Goal: Find specific page/section: Find specific page/section

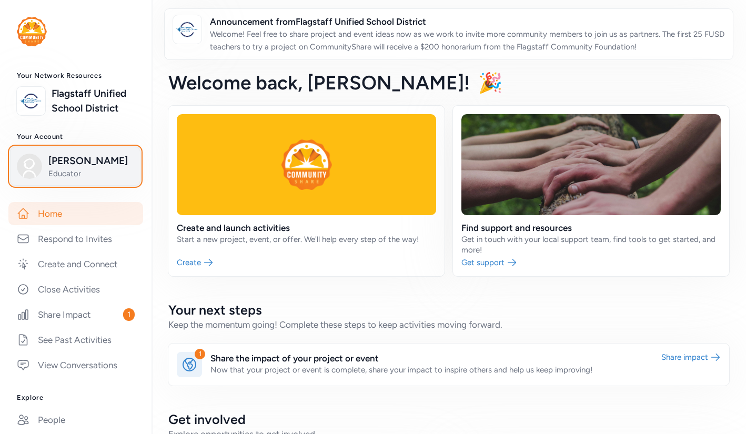
click at [73, 162] on span "Sheryl Wells" at bounding box center [90, 161] width 85 height 15
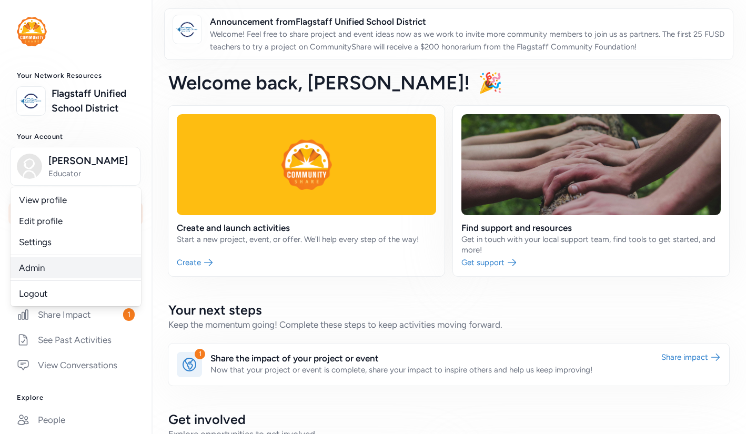
click at [52, 268] on link "Admin" at bounding box center [76, 267] width 131 height 21
